Goal: Information Seeking & Learning: Learn about a topic

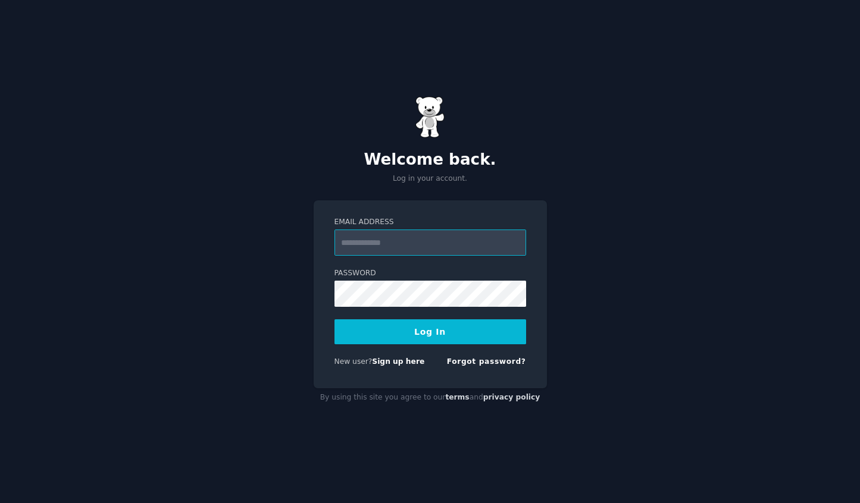
paste input "**********"
type input "**********"
click at [334, 319] on button "Log In" at bounding box center [430, 331] width 192 height 25
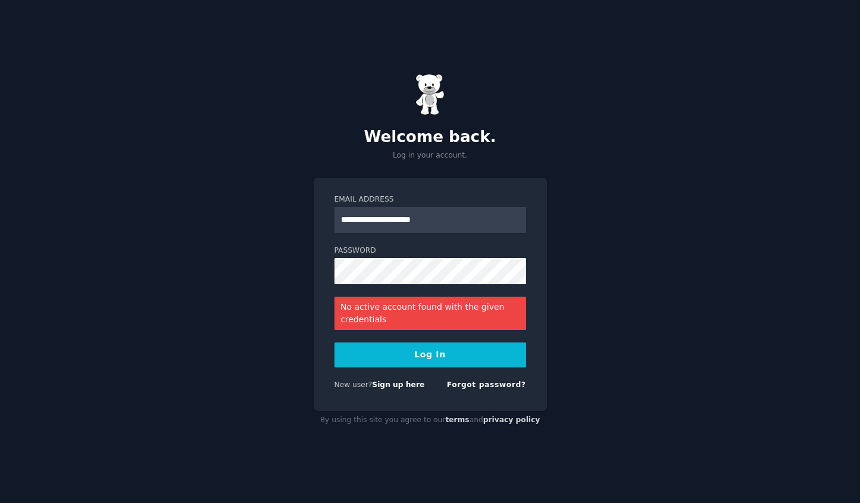
click at [397, 356] on button "Log In" at bounding box center [430, 355] width 192 height 25
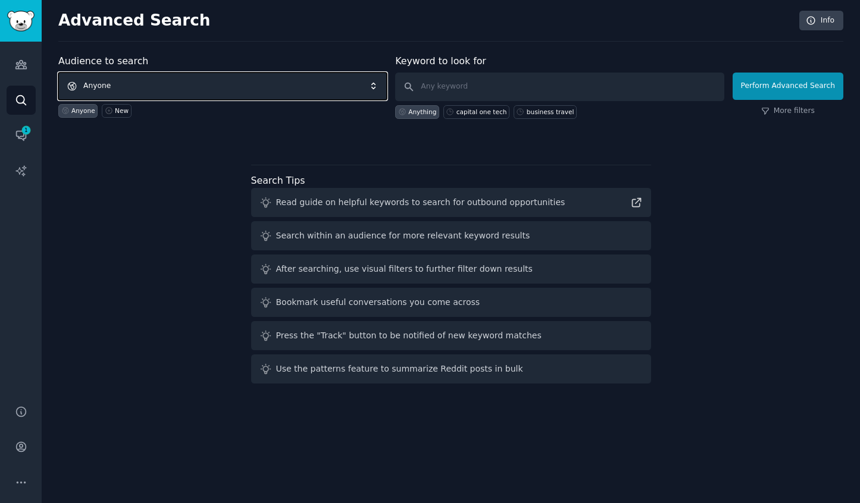
click at [108, 81] on span "Anyone" at bounding box center [222, 86] width 328 height 27
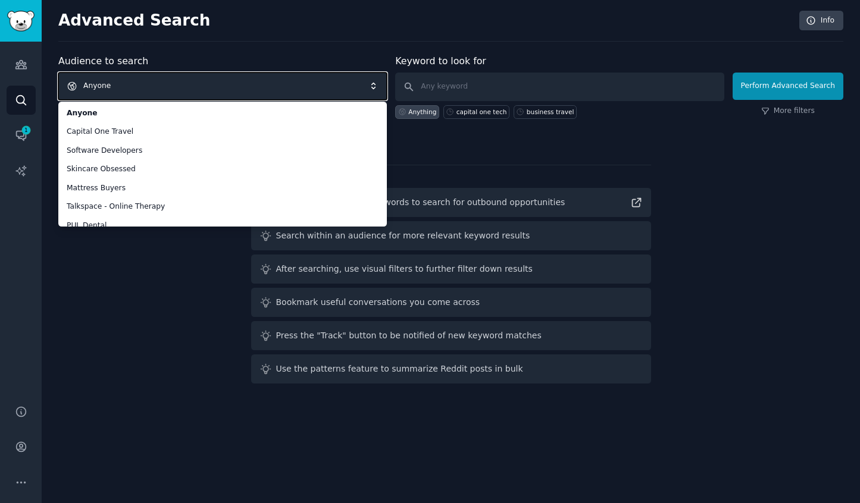
click at [181, 96] on span "Anyone" at bounding box center [222, 86] width 328 height 27
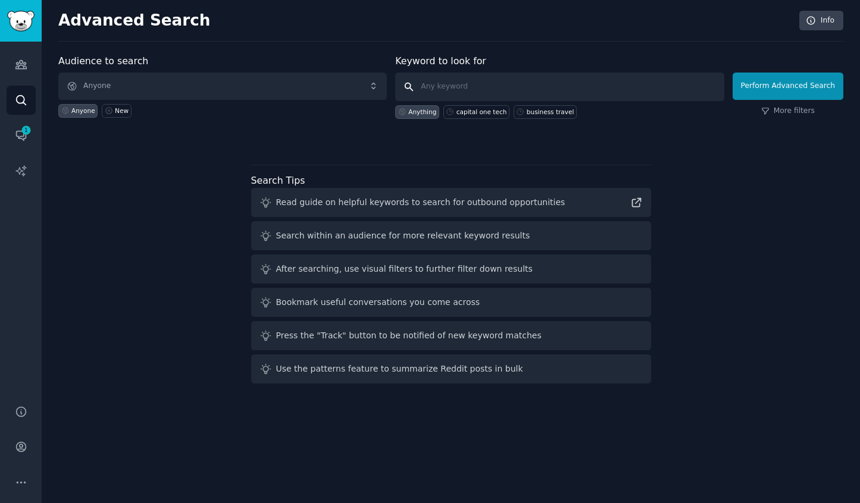
click at [451, 80] on input "text" at bounding box center [559, 87] width 328 height 29
type input "generac"
click button "Perform Advanced Search" at bounding box center [787, 86] width 111 height 27
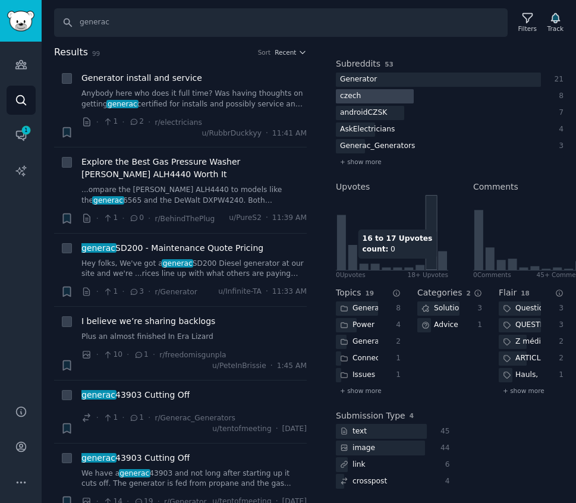
scroll to position [165, 0]
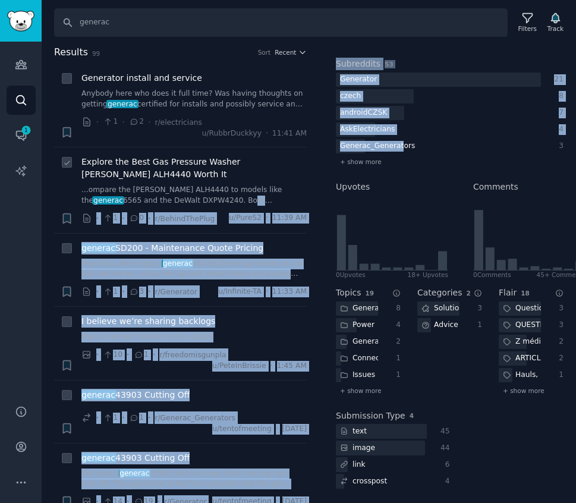
drag, startPoint x: 400, startPoint y: 139, endPoint x: 205, endPoint y: 192, distance: 201.6
click at [205, 192] on div "Results 99 Sort Recent + Generator install and service Anybody here who does it…" at bounding box center [309, 274] width 535 height 459
click at [391, 139] on div "Generac_Generators" at bounding box center [377, 146] width 83 height 15
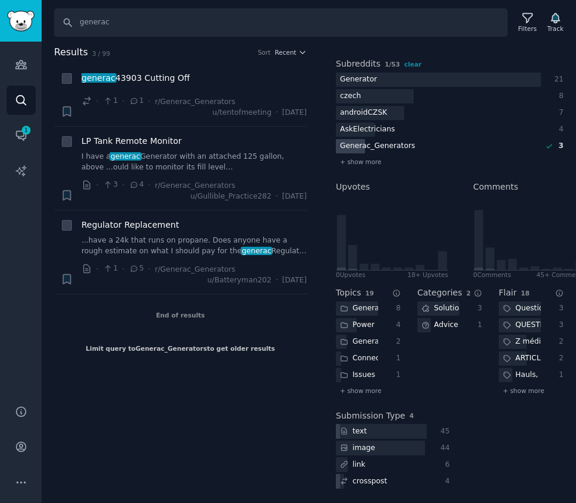
click at [367, 139] on div "Generac_Generators" at bounding box center [377, 146] width 83 height 15
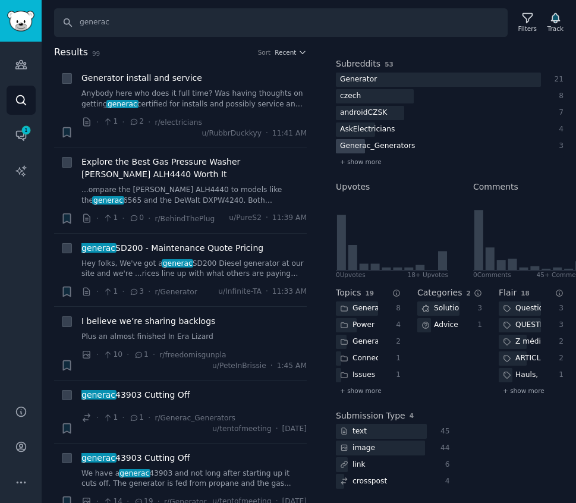
click at [375, 143] on div "Generac_Generators" at bounding box center [377, 146] width 83 height 15
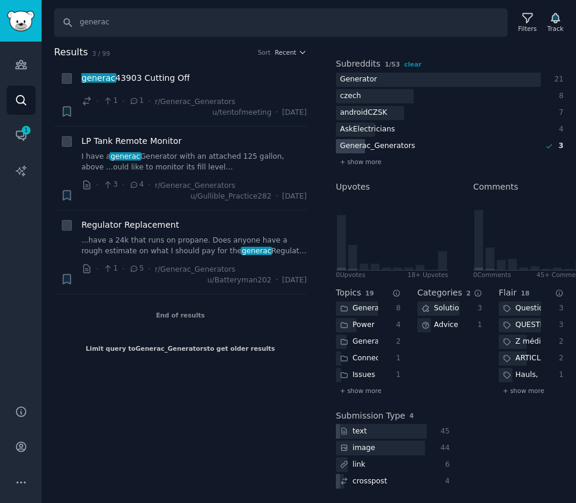
click at [375, 141] on div "Generac_Generators" at bounding box center [377, 146] width 83 height 15
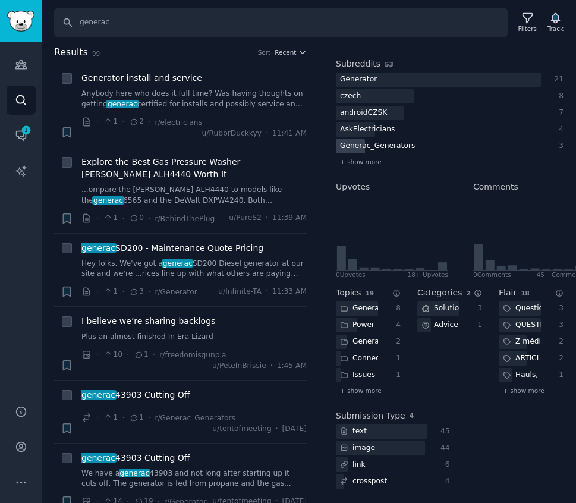
click at [372, 142] on div "Generac_Generators" at bounding box center [377, 146] width 83 height 15
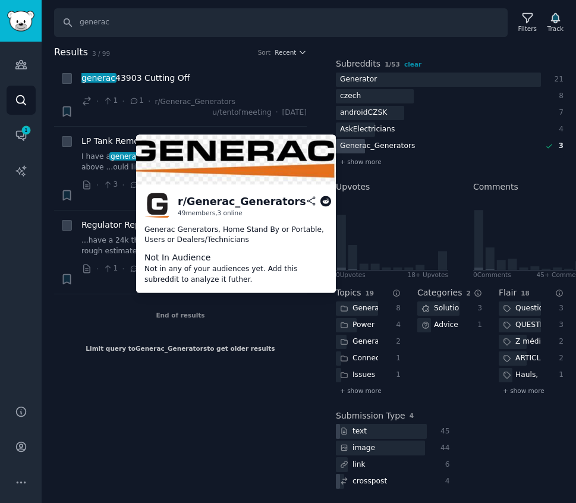
click at [309, 199] on icon at bounding box center [312, 201] width 8 height 8
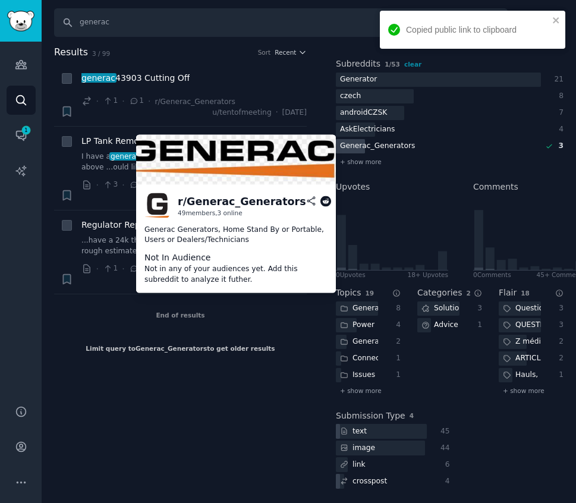
click at [325, 202] on icon at bounding box center [326, 201] width 11 height 11
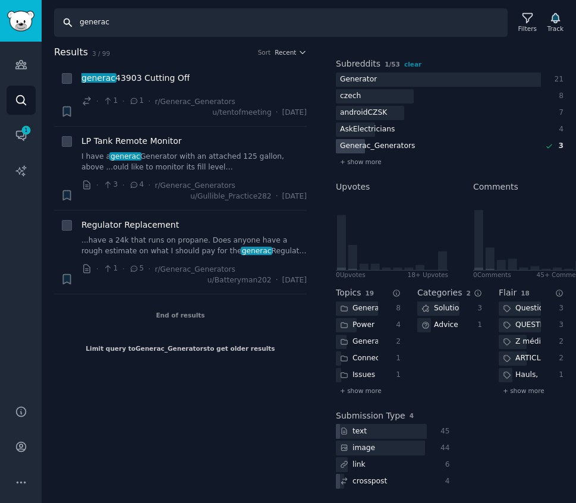
click at [136, 25] on input "generac" at bounding box center [281, 22] width 454 height 29
click at [383, 76] on div at bounding box center [438, 80] width 205 height 15
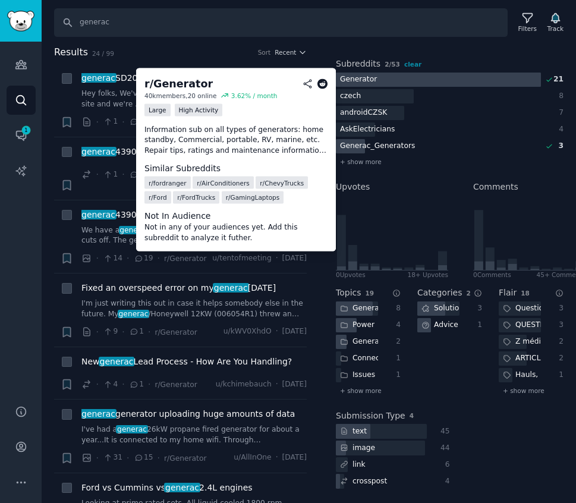
click at [383, 76] on div at bounding box center [438, 80] width 205 height 15
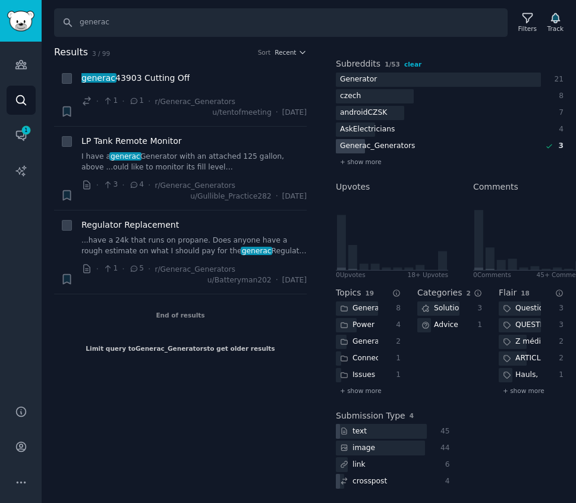
click at [409, 61] on span "clear" at bounding box center [413, 64] width 17 height 7
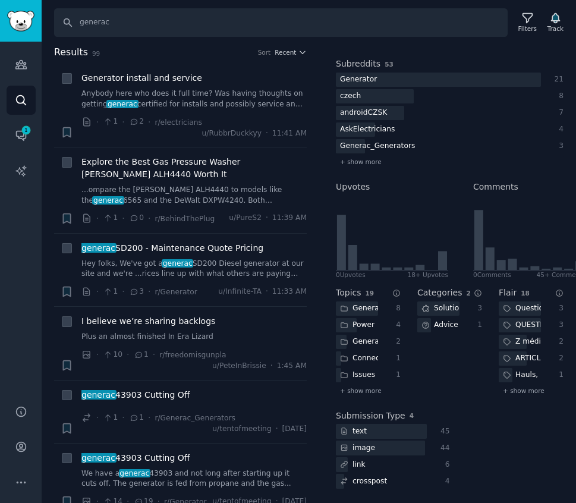
click at [287, 46] on h2 "Results 99 Sort Recent" at bounding box center [180, 52] width 253 height 15
click at [282, 57] on h2 "Results 99 Sort Recent" at bounding box center [180, 52] width 253 height 15
click at [283, 54] on span "Recent" at bounding box center [285, 52] width 21 height 8
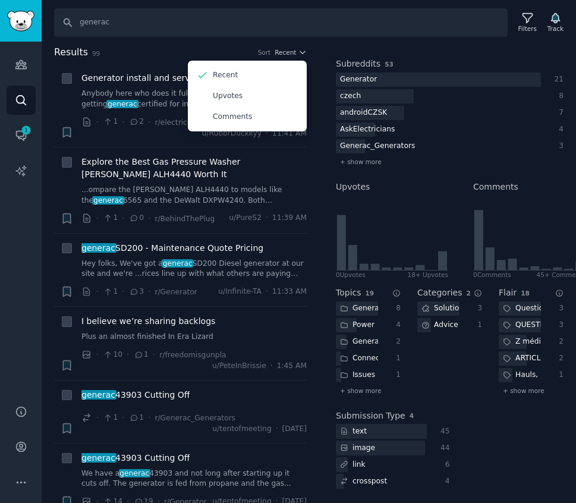
click at [264, 55] on div "Sort" at bounding box center [264, 52] width 13 height 8
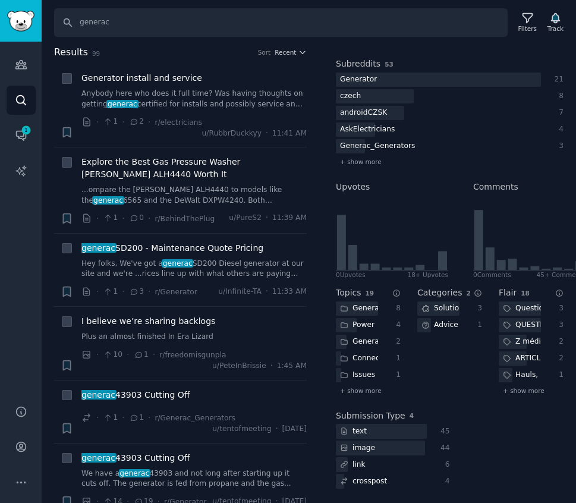
click at [167, 53] on h2 "Results 99 Sort Recent" at bounding box center [180, 52] width 253 height 15
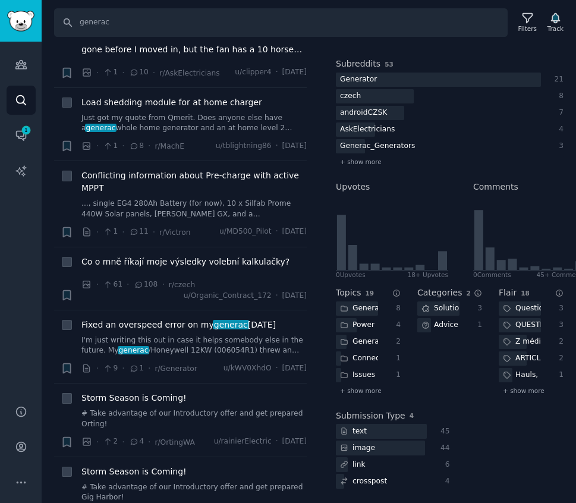
scroll to position [0, 0]
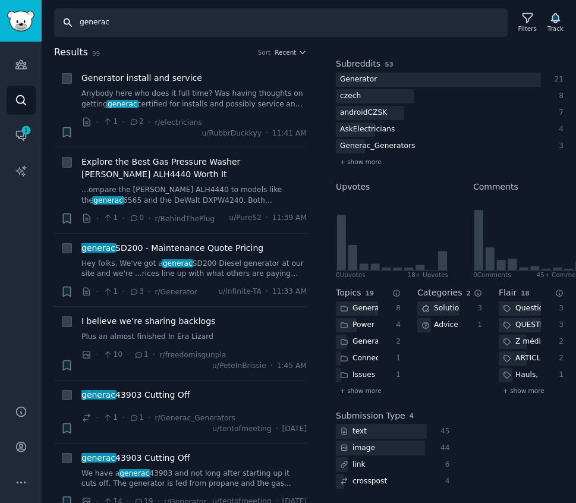
click at [118, 27] on input "generac" at bounding box center [281, 22] width 454 height 29
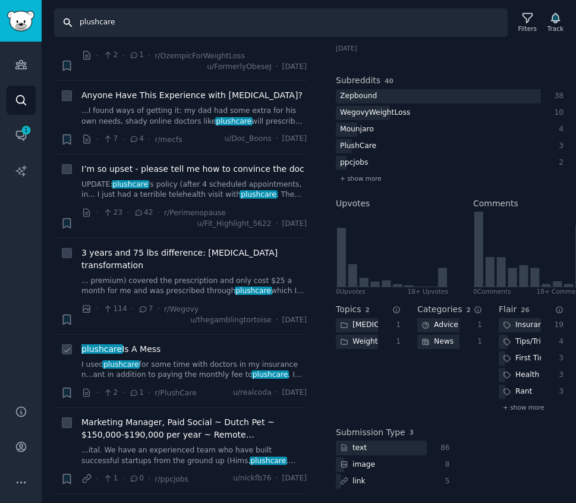
scroll to position [362, 0]
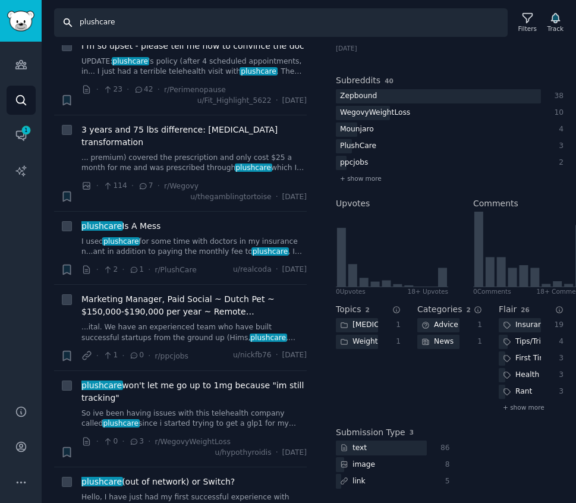
click at [130, 25] on input "plushcare" at bounding box center [281, 22] width 454 height 29
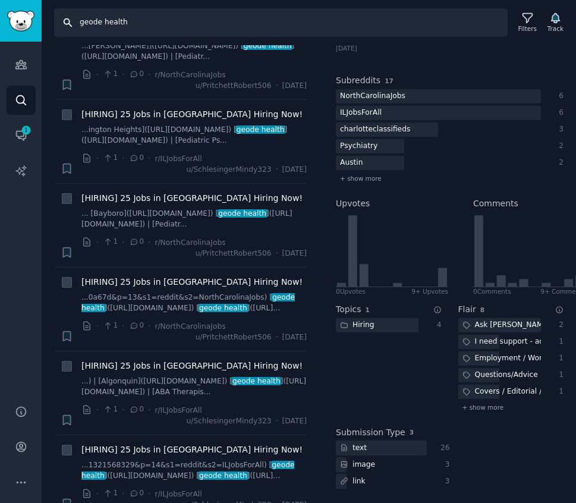
scroll to position [2200, 0]
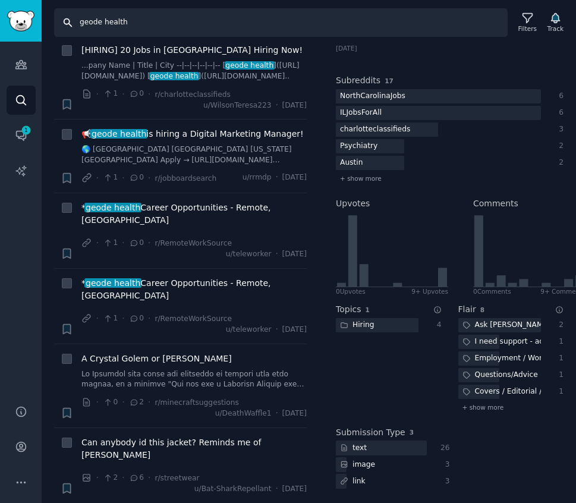
click at [103, 23] on input "geode health" at bounding box center [281, 22] width 454 height 29
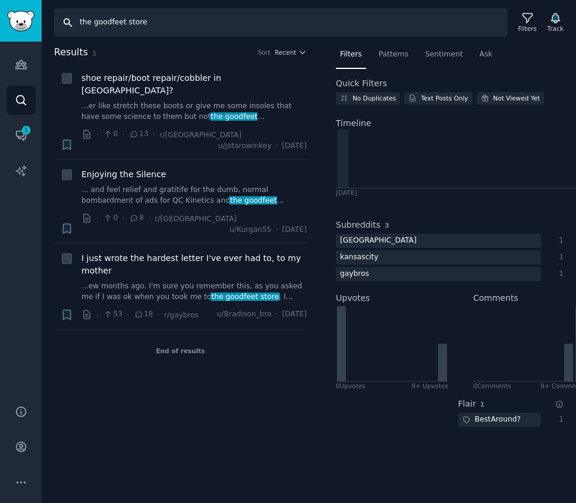
click at [111, 23] on input "the goodfeet store" at bounding box center [281, 22] width 454 height 29
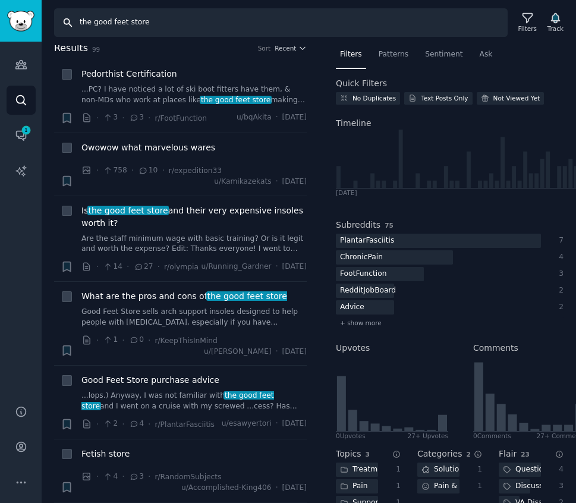
scroll to position [5, 0]
click at [420, 231] on div "Subreddits 75" at bounding box center [450, 225] width 228 height 12
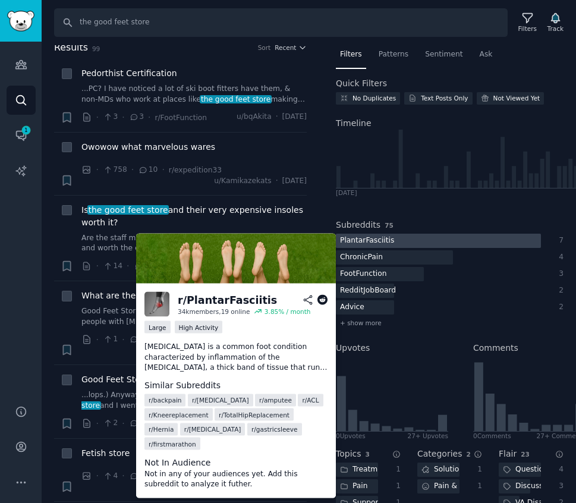
click at [416, 236] on div at bounding box center [438, 241] width 205 height 15
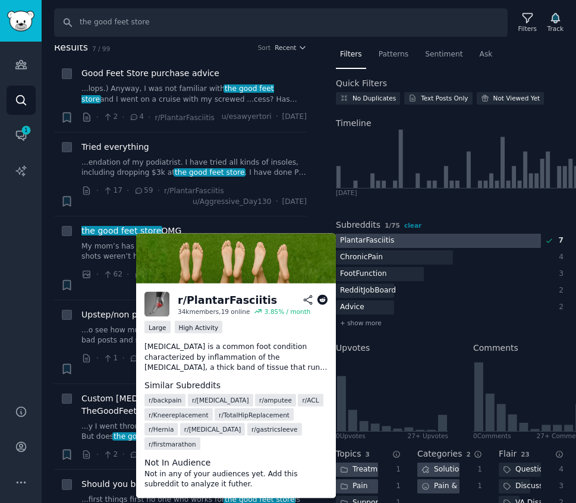
scroll to position [0, 0]
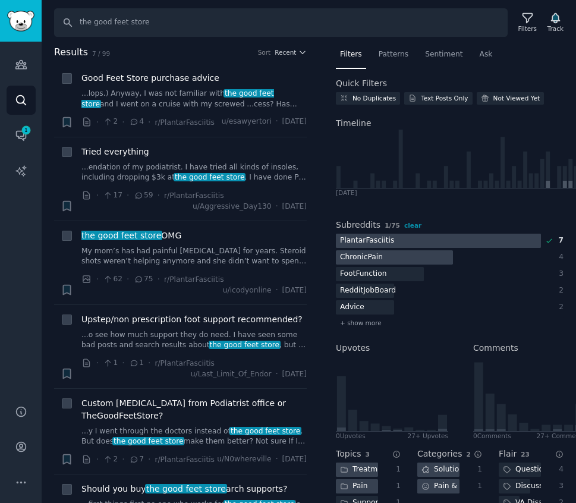
click at [404, 260] on div at bounding box center [394, 257] width 117 height 15
click at [359, 239] on div "PlantarFasciitis" at bounding box center [367, 241] width 62 height 15
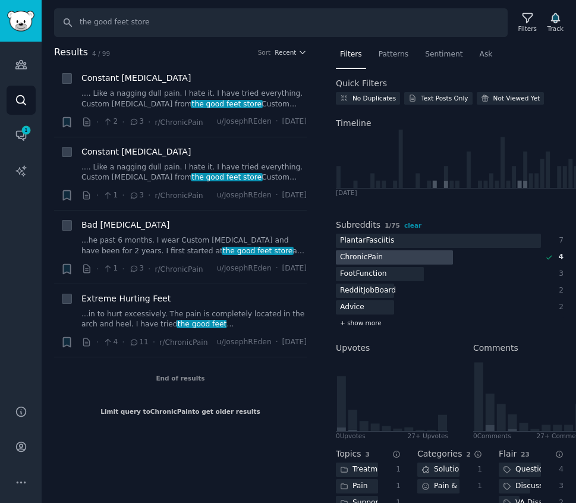
click at [358, 322] on span "+ show more" at bounding box center [361, 323] width 42 height 8
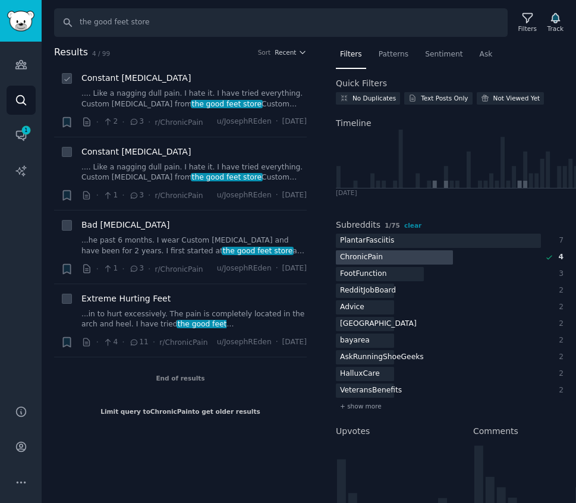
click at [102, 79] on span "Constant [MEDICAL_DATA]" at bounding box center [135, 78] width 109 height 12
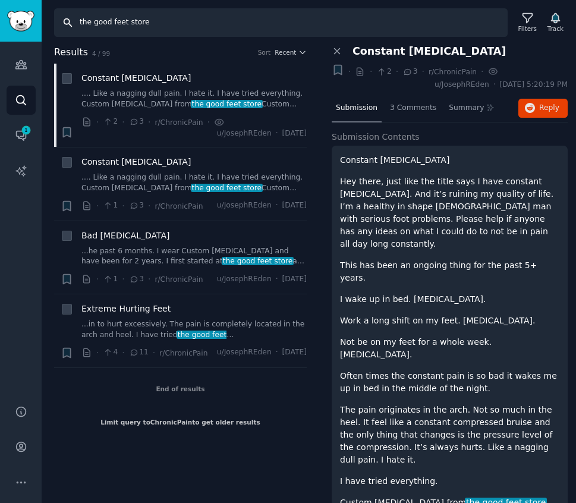
click at [268, 22] on input "the good feet store" at bounding box center [281, 22] width 454 height 29
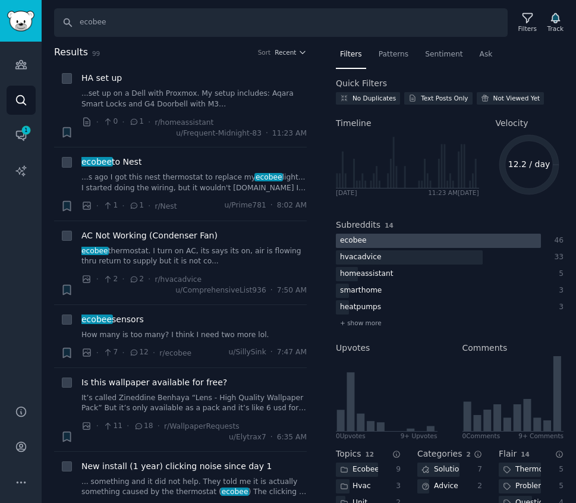
click at [367, 236] on div "ecobee" at bounding box center [353, 241] width 35 height 15
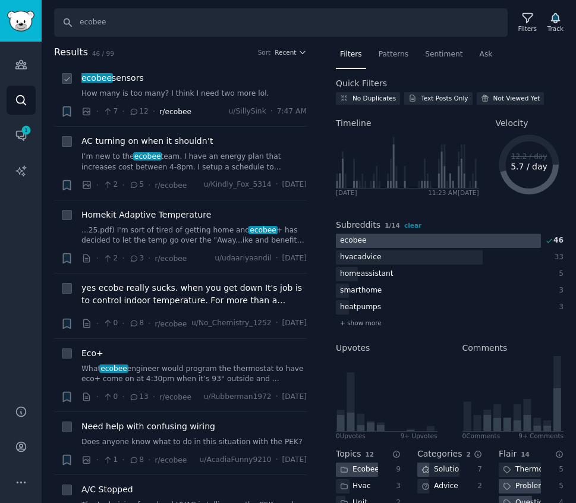
click at [170, 115] on span "r/ecobee" at bounding box center [175, 112] width 32 height 8
click at [181, 114] on span "r/ecobee" at bounding box center [175, 112] width 32 height 8
click at [182, 115] on span "r/ecobee" at bounding box center [175, 112] width 32 height 8
click at [170, 111] on span "r/ecobee" at bounding box center [175, 112] width 32 height 8
click at [131, 29] on input "ecobee" at bounding box center [281, 22] width 454 height 29
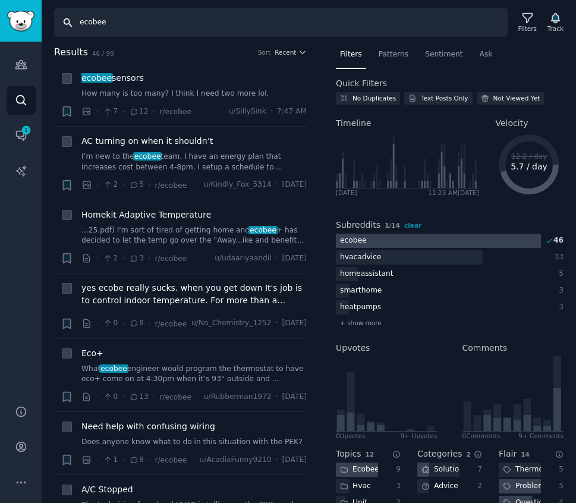
click at [131, 29] on input "ecobee" at bounding box center [281, 22] width 454 height 29
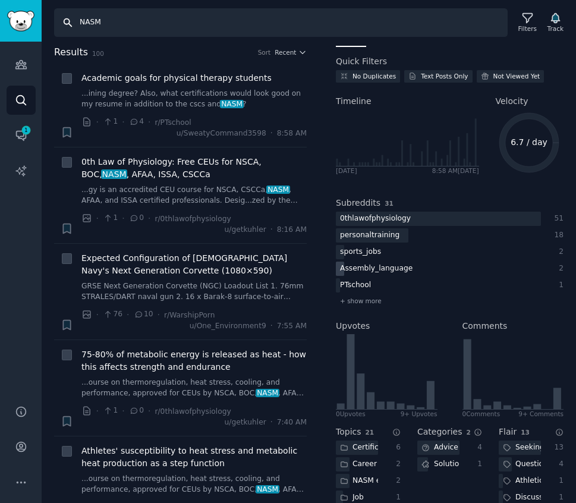
scroll to position [23, 0]
click at [347, 297] on span "+ show more" at bounding box center [361, 300] width 42 height 8
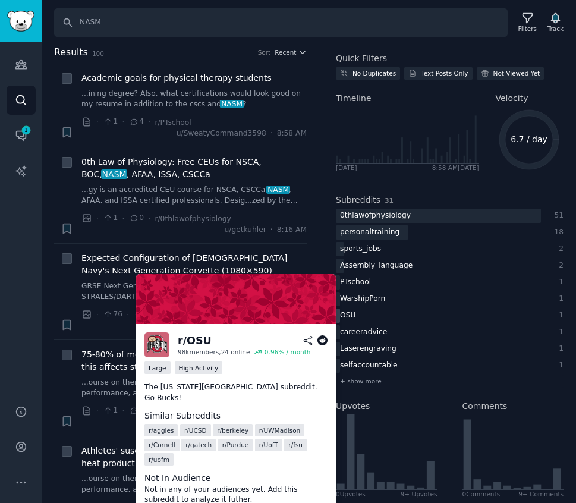
scroll to position [0, 0]
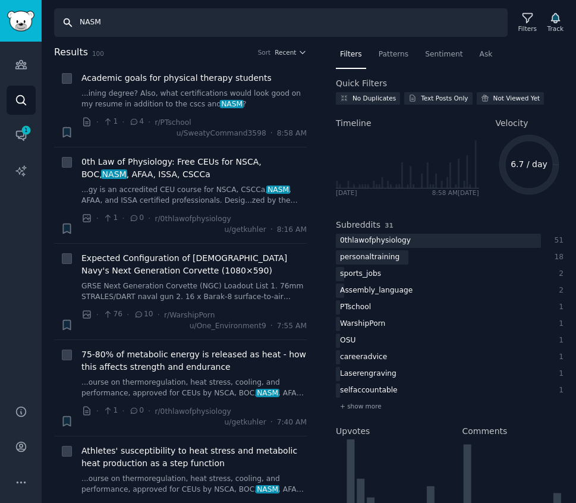
click at [116, 31] on input "NASM" at bounding box center [281, 22] width 454 height 29
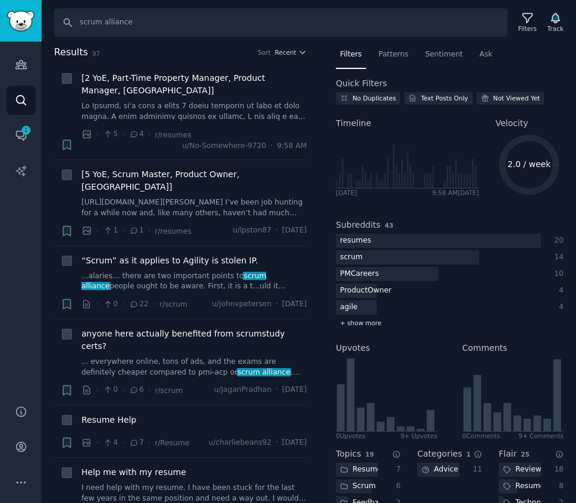
click at [374, 326] on span "+ show more" at bounding box center [361, 323] width 42 height 8
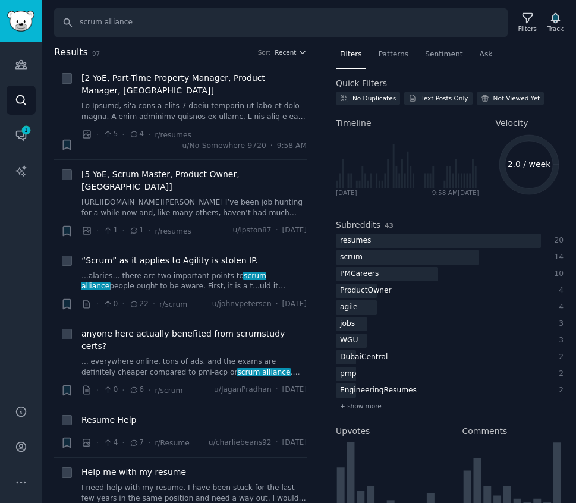
click at [297, 46] on h2 "Results 97 Sort Recent" at bounding box center [180, 52] width 253 height 15
click at [299, 54] on icon "button" at bounding box center [303, 52] width 8 height 8
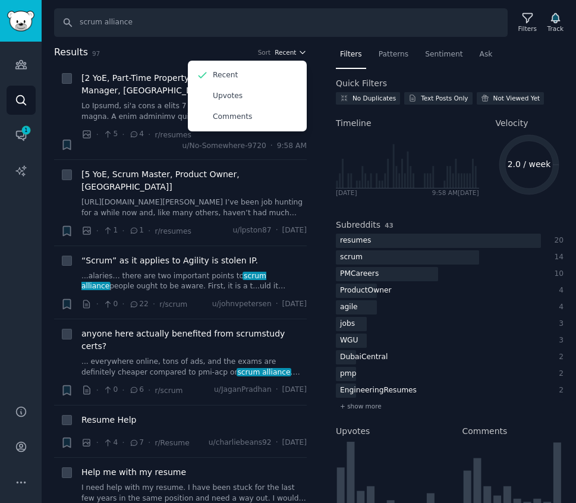
click at [299, 54] on icon "button" at bounding box center [303, 52] width 8 height 8
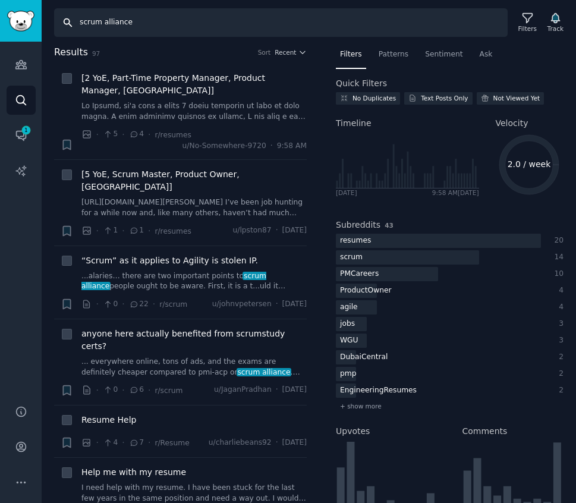
click at [152, 9] on input "scrum alliance" at bounding box center [281, 22] width 454 height 29
click at [152, 26] on input "scrum alliance" at bounding box center [281, 22] width 454 height 29
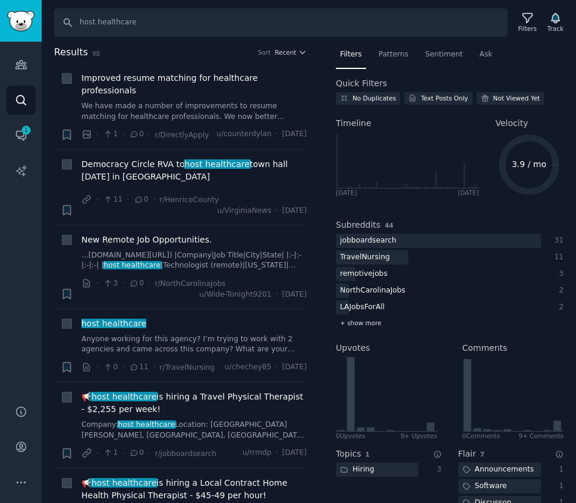
click at [356, 327] on span "+ show more" at bounding box center [361, 323] width 42 height 8
click at [154, 30] on input "host healthcare" at bounding box center [281, 22] width 454 height 29
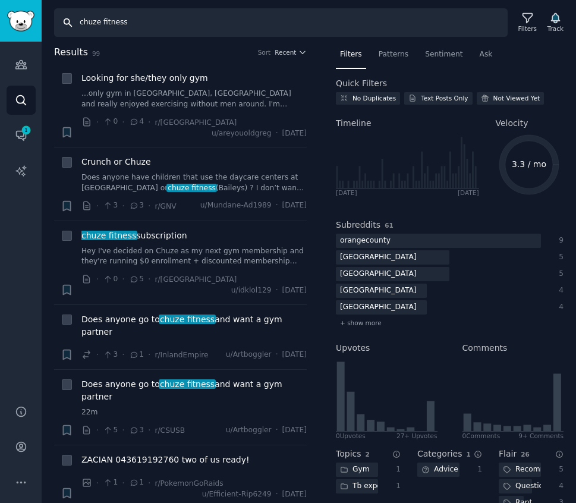
click at [140, 26] on input "chuze fitness" at bounding box center [281, 22] width 454 height 29
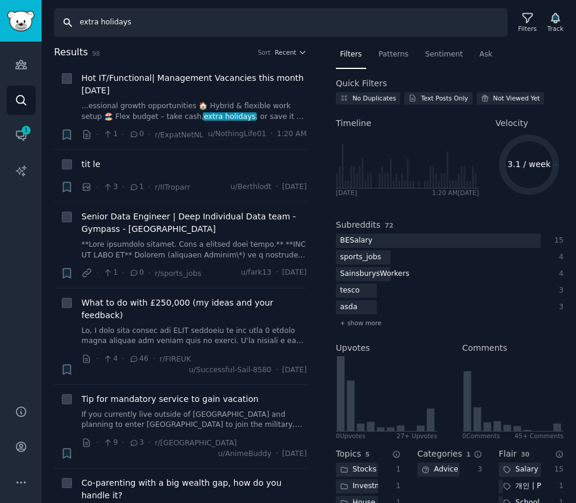
click at [139, 23] on input "extra holidays" at bounding box center [281, 22] width 454 height 29
type input "bath fitter"
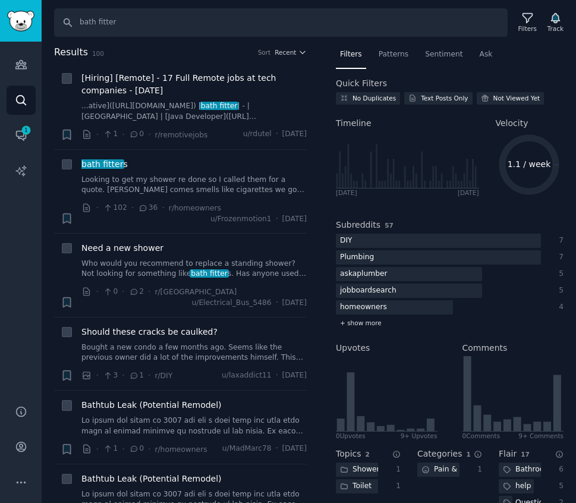
click at [355, 322] on span "+ show more" at bounding box center [361, 323] width 42 height 8
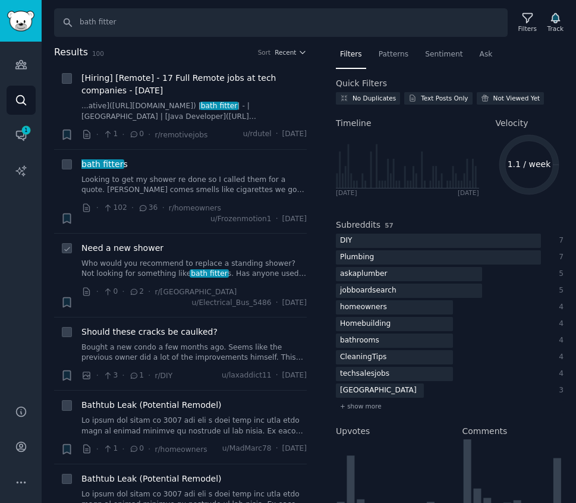
click at [149, 259] on link "Who would you recommend to replace a standing shower? Not looking for something…" at bounding box center [193, 269] width 225 height 21
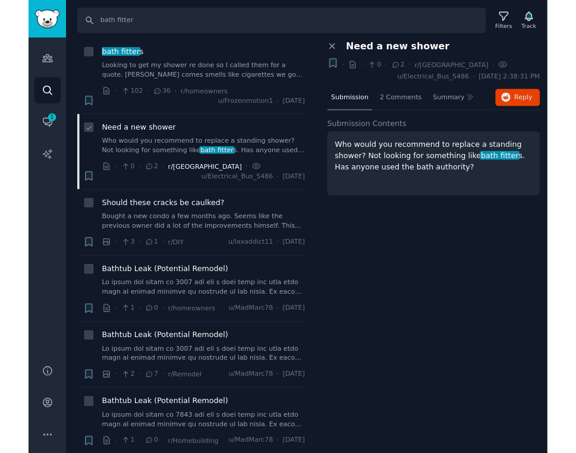
scroll to position [120, 0]
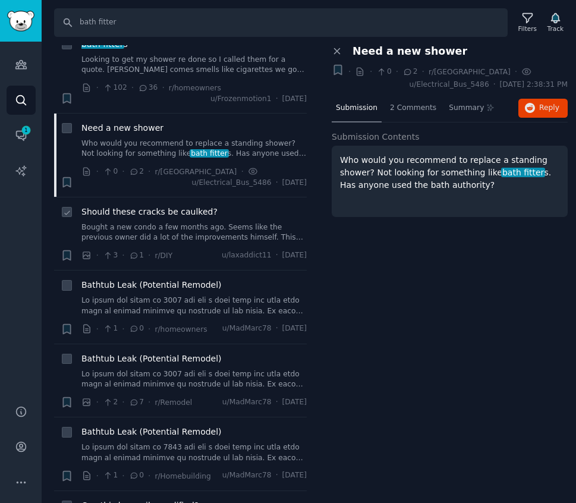
click at [174, 236] on link "Bought a new condo a few months ago. Seems like the previous owner did a lot of…" at bounding box center [193, 232] width 225 height 21
